Goal: Find contact information: Find contact information

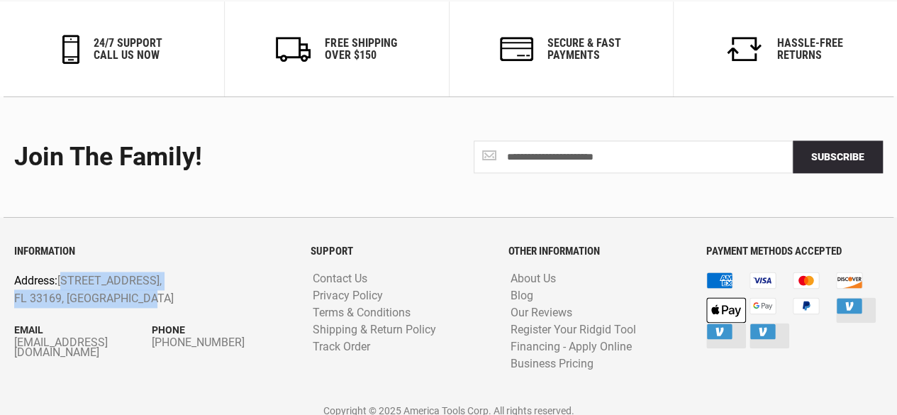
drag, startPoint x: 140, startPoint y: 290, endPoint x: 60, endPoint y: 269, distance: 83.4
click at [60, 272] on p "Address: [STREET_ADDRESS]" at bounding box center [124, 290] width 220 height 36
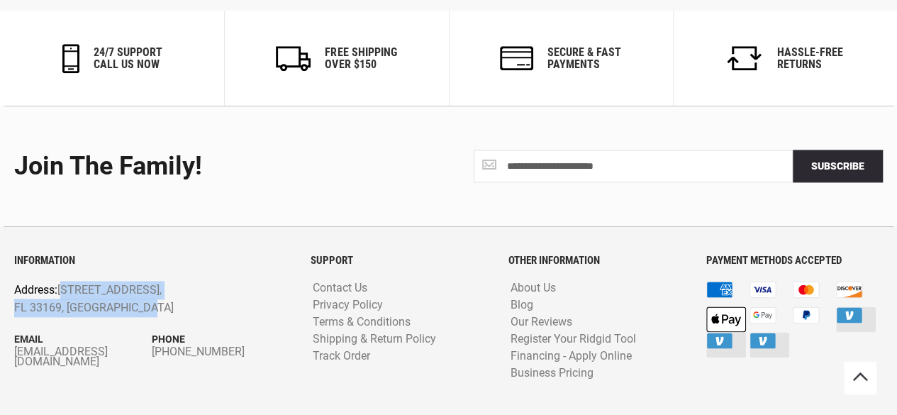
scroll to position [3574, 0]
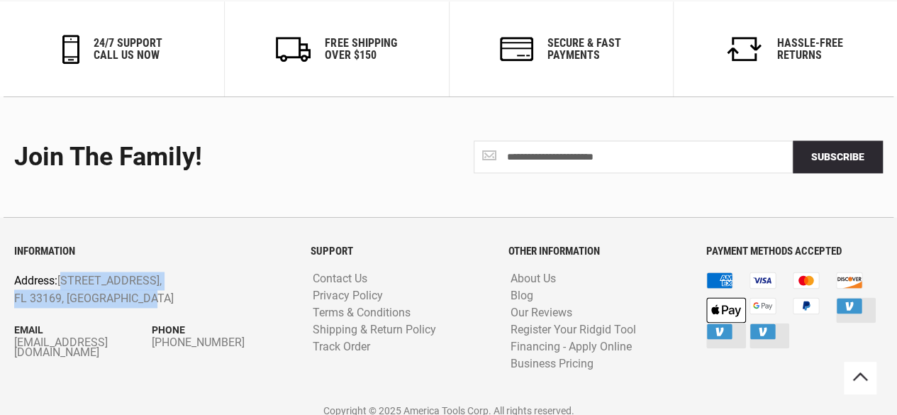
copy p "[STREET_ADDRESS]"
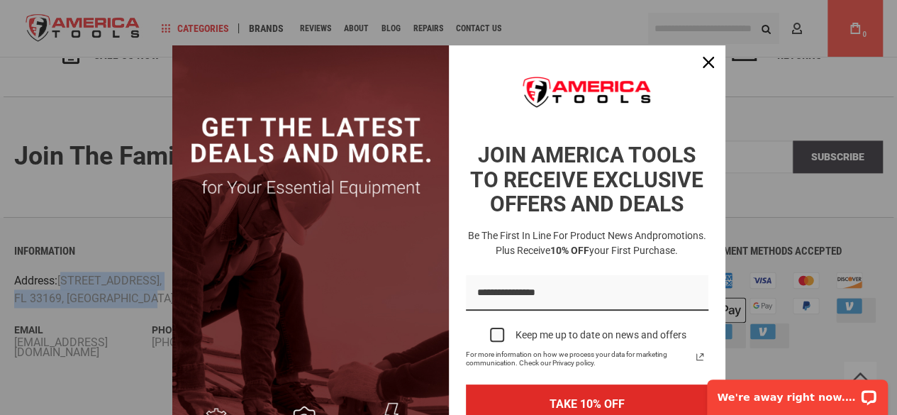
scroll to position [0, 0]
click at [712, 65] on div "Close" at bounding box center [708, 62] width 23 height 23
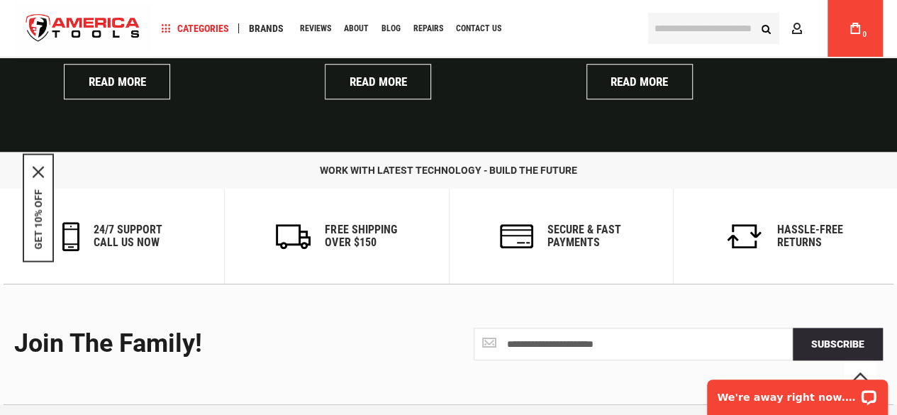
scroll to position [3289, 0]
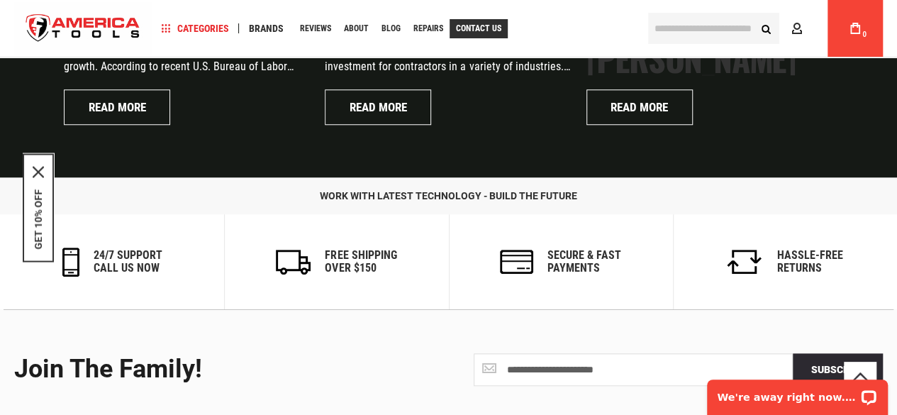
click at [476, 29] on span "Contact Us" at bounding box center [478, 28] width 45 height 9
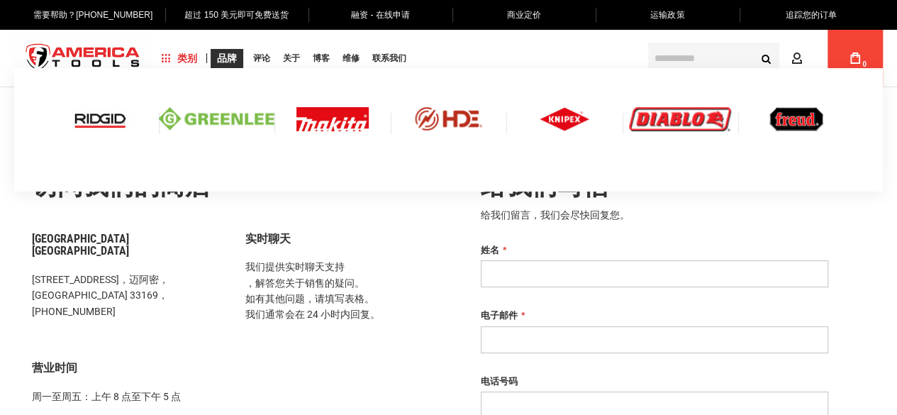
click at [223, 55] on font "品牌" at bounding box center [227, 57] width 20 height 11
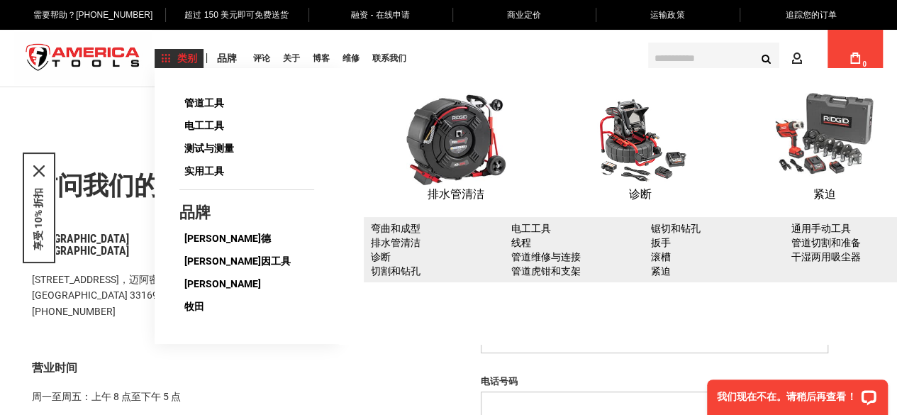
click at [179, 57] on font "类别" at bounding box center [187, 57] width 20 height 11
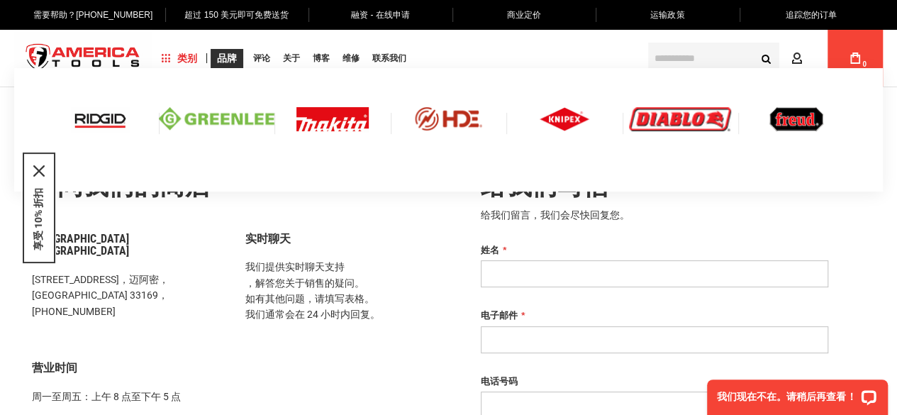
click at [232, 64] on link "品牌" at bounding box center [227, 58] width 33 height 19
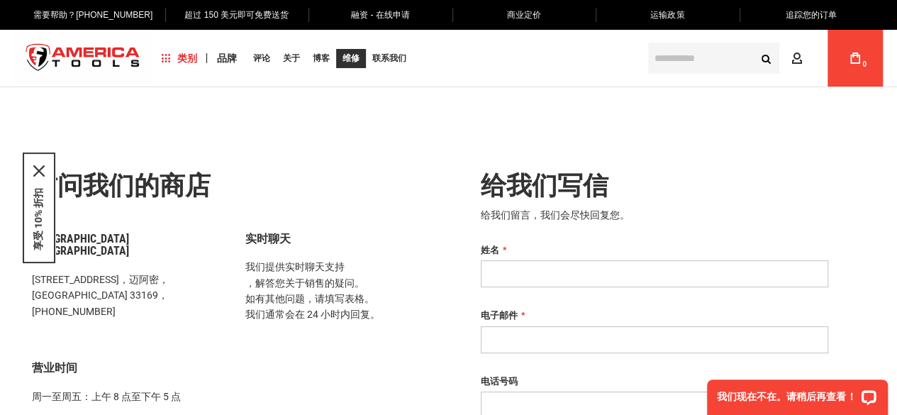
click at [354, 62] on font "维修" at bounding box center [350, 58] width 17 height 10
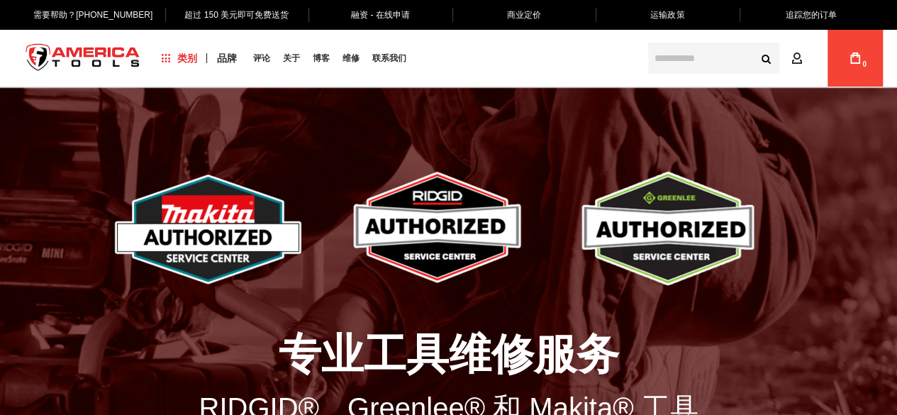
click at [106, 60] on img "商店徽标" at bounding box center [83, 58] width 138 height 53
